Goal: Use online tool/utility: Utilize a website feature to perform a specific function

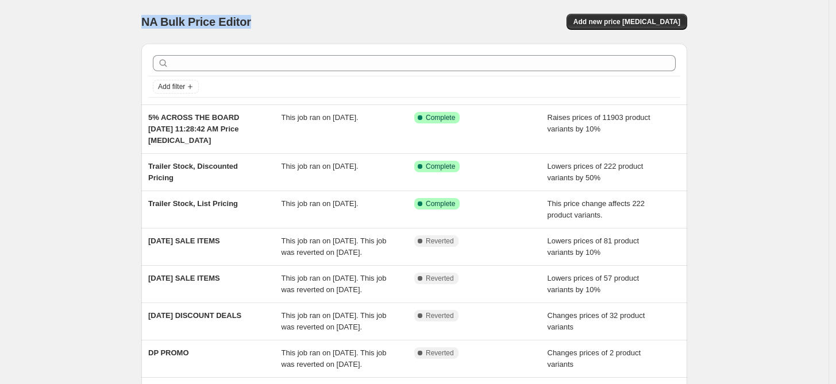
drag, startPoint x: 145, startPoint y: 20, endPoint x: 253, endPoint y: 21, distance: 108.6
click at [253, 21] on div "NA Bulk Price Editor" at bounding box center [272, 22] width 263 height 16
copy span "NA Bulk Price Editor"
